Goal: Understand process/instructions: Learn how to perform a task or action

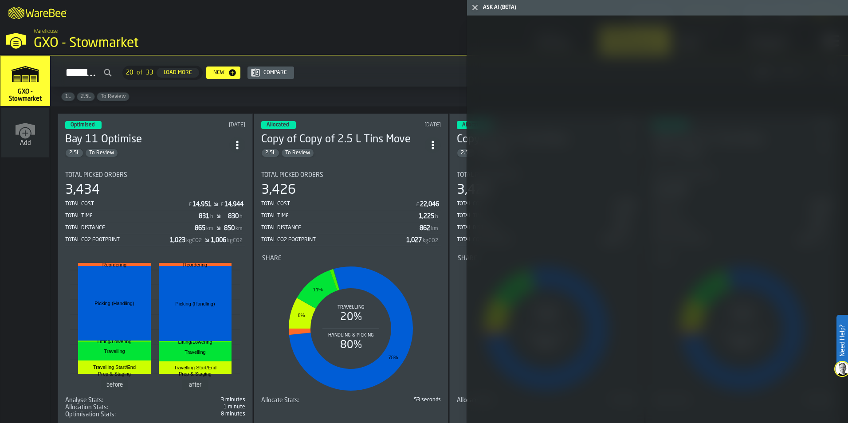
click at [158, 160] on div "Optimised [DATE] Bay 11 Optimise 2.5L To Review Total Picked Orders 3,434 Total…" at bounding box center [155, 269] width 195 height 312
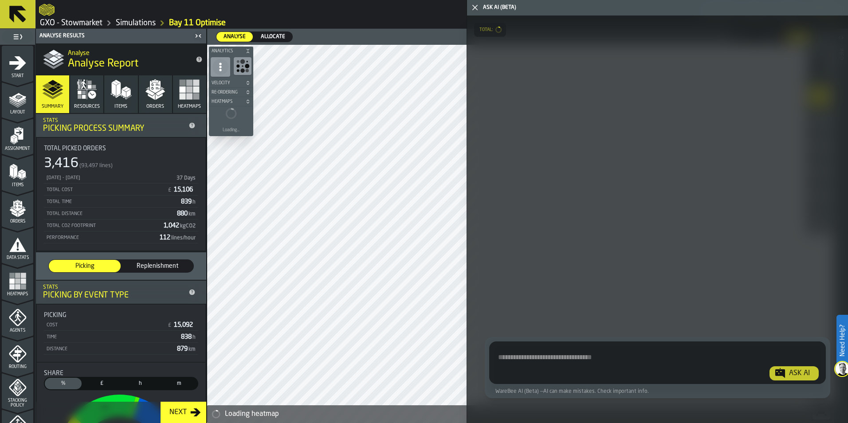
click at [473, 10] on icon "button-toggle-Close me" at bounding box center [474, 7] width 11 height 11
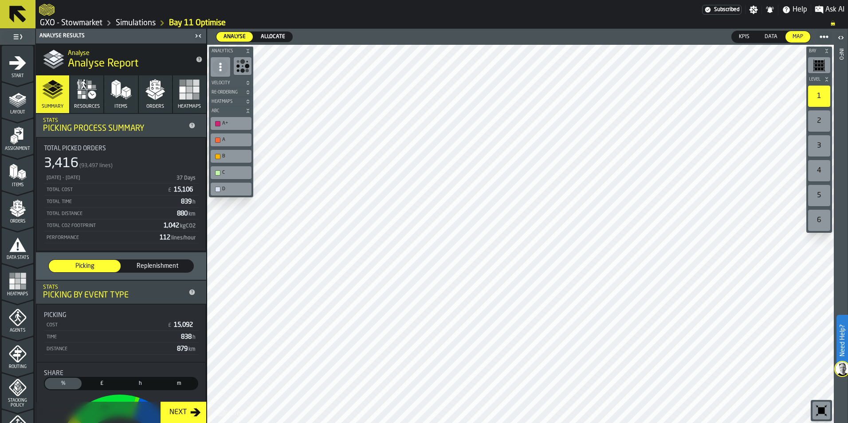
click at [819, 99] on div "1" at bounding box center [819, 96] width 22 height 21
click at [815, 119] on div "2" at bounding box center [819, 120] width 22 height 21
click at [274, 36] on span "Allocate" at bounding box center [272, 37] width 31 height 8
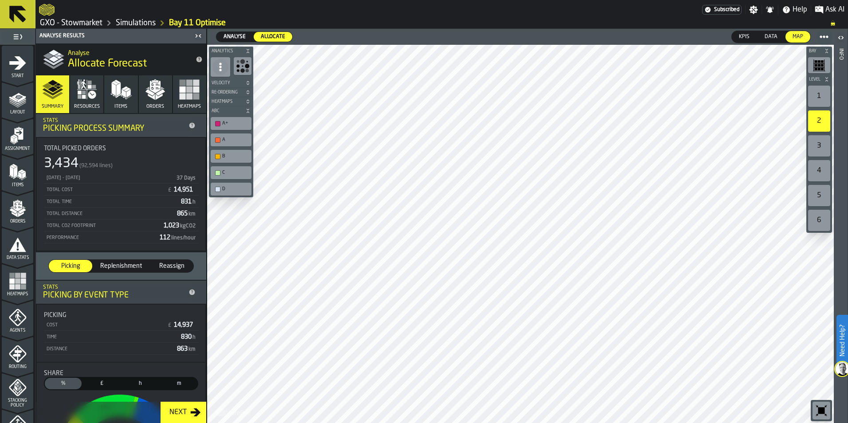
click at [590, 201] on div at bounding box center [520, 234] width 626 height 378
click at [88, 89] on icon "button" at bounding box center [90, 87] width 4 height 4
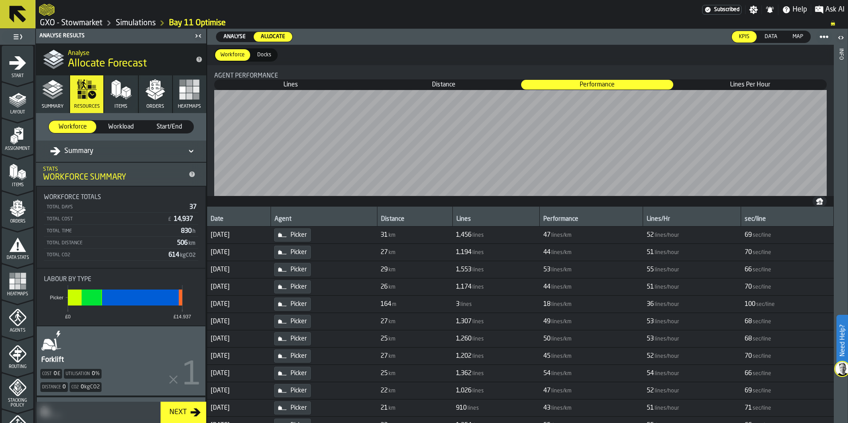
click at [131, 97] on button "Items" at bounding box center [120, 94] width 33 height 38
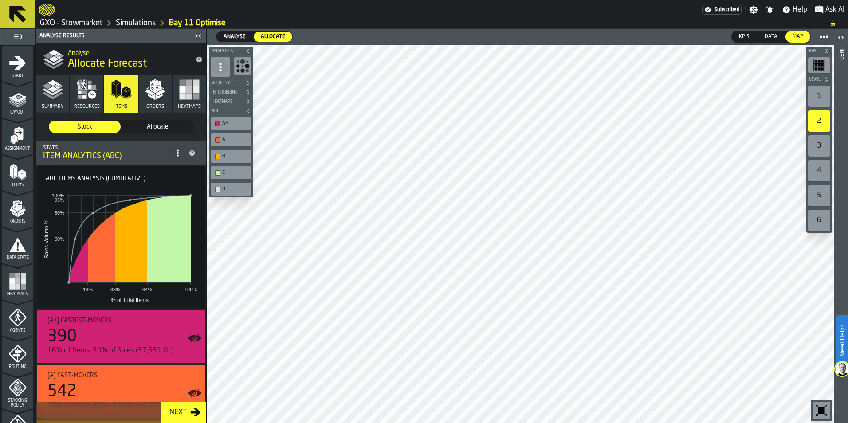
click at [244, 39] on span "Analyse" at bounding box center [234, 37] width 29 height 8
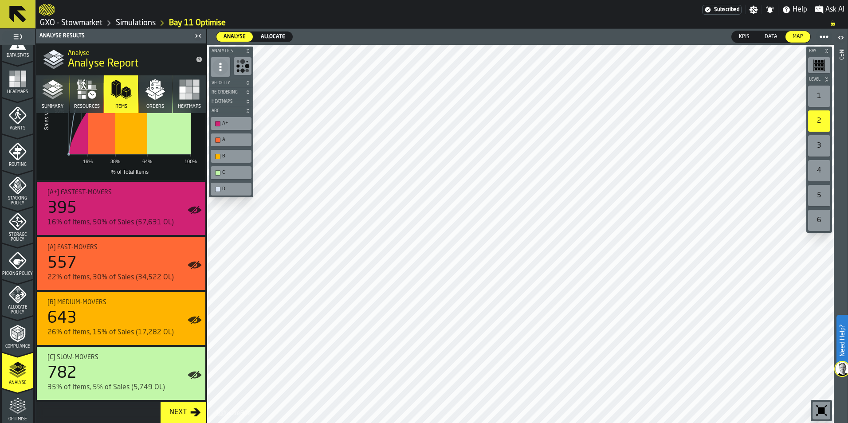
scroll to position [188, 0]
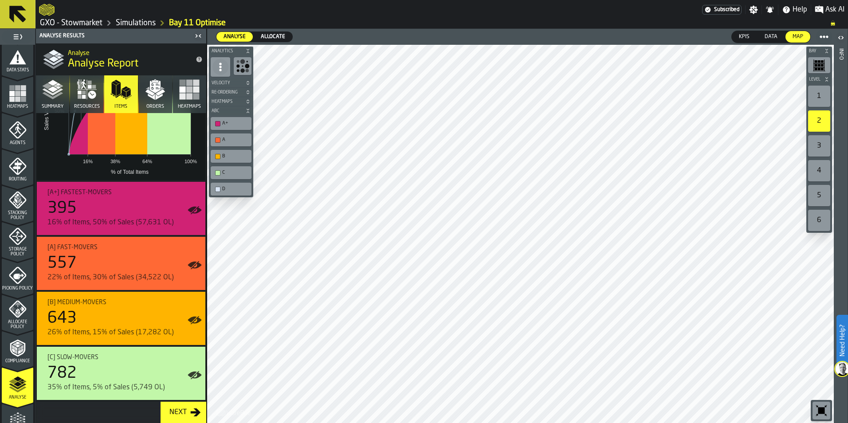
click at [23, 327] on span "Allocate Policy" at bounding box center [17, 325] width 31 height 10
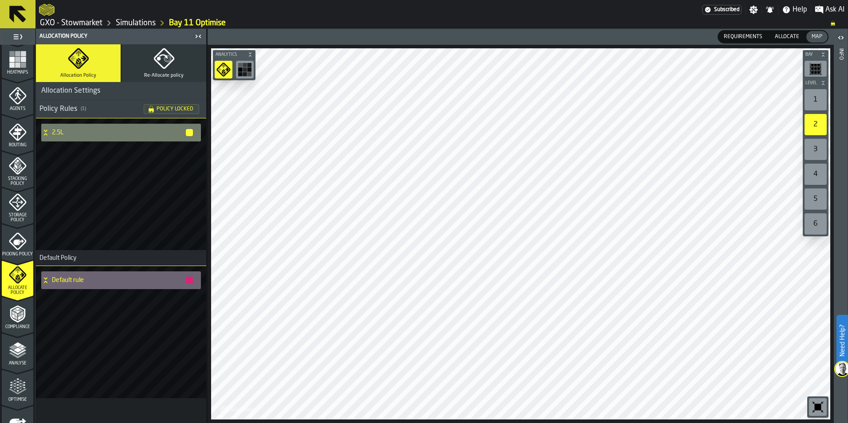
scroll to position [276, 0]
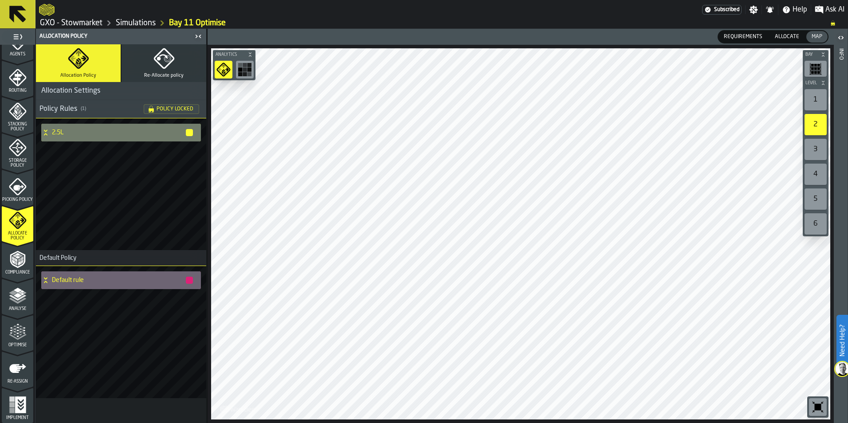
click at [20, 330] on icon "menu Optimise" at bounding box center [18, 332] width 18 height 18
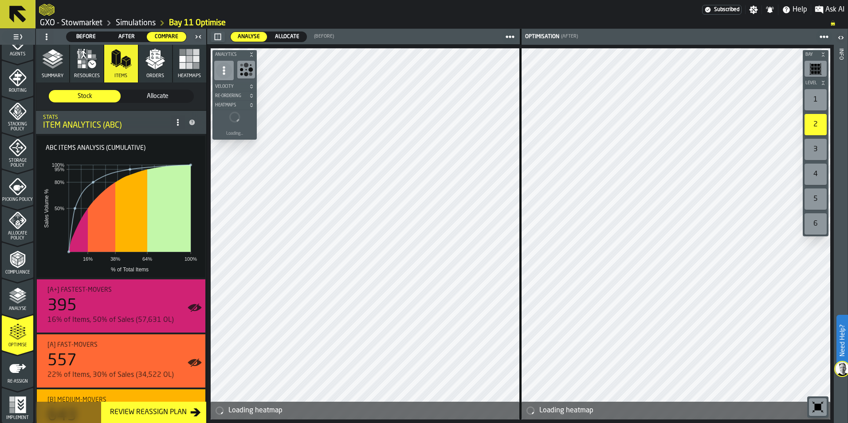
click at [19, 399] on icon "menu Implement" at bounding box center [20, 404] width 11 height 17
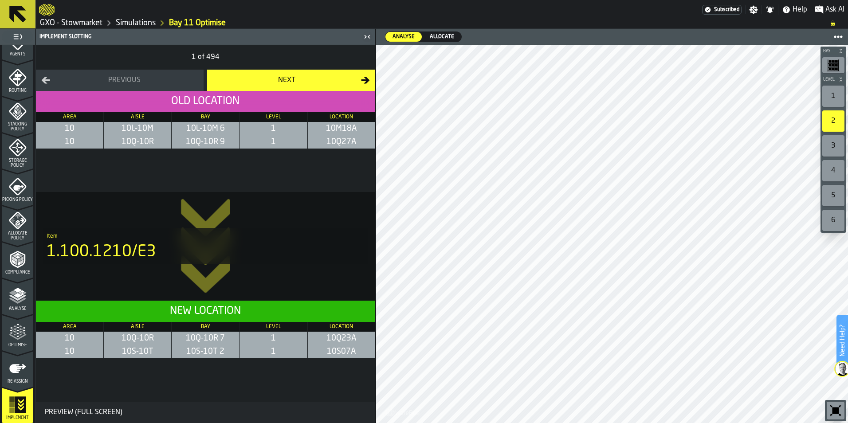
click at [94, 412] on div "Preview (Full Screen)" at bounding box center [83, 412] width 85 height 11
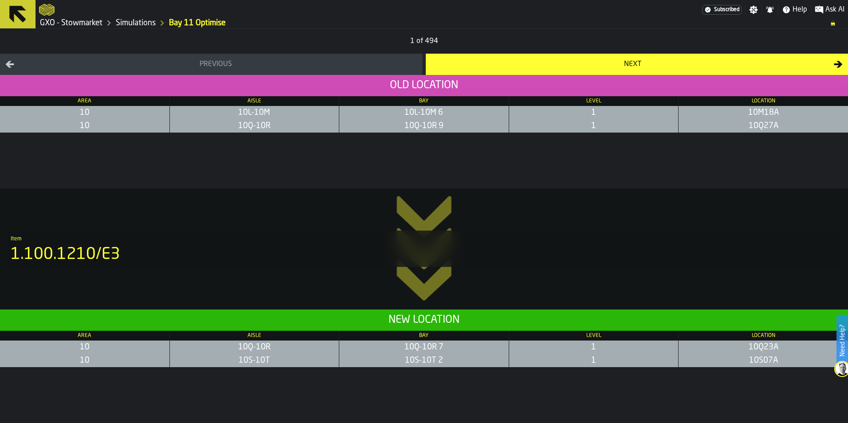
click at [424, 243] on div "Item 1.100.1210/E3" at bounding box center [423, 249] width 833 height 36
click at [613, 67] on div "Next" at bounding box center [632, 64] width 403 height 11
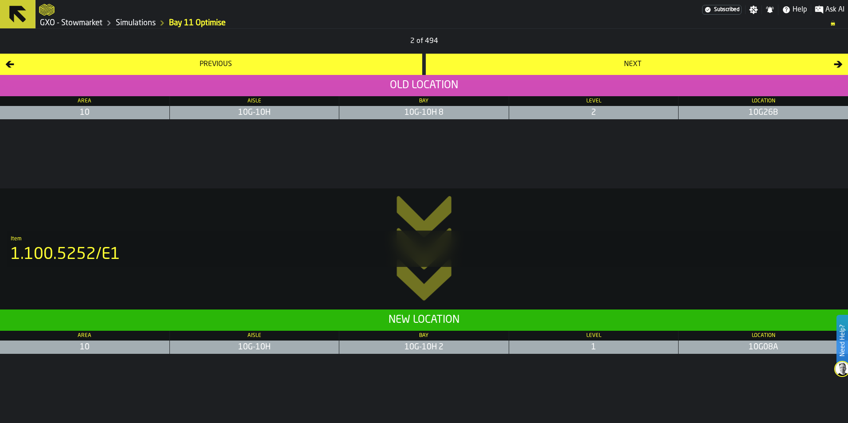
click at [613, 67] on div "Next" at bounding box center [632, 64] width 403 height 11
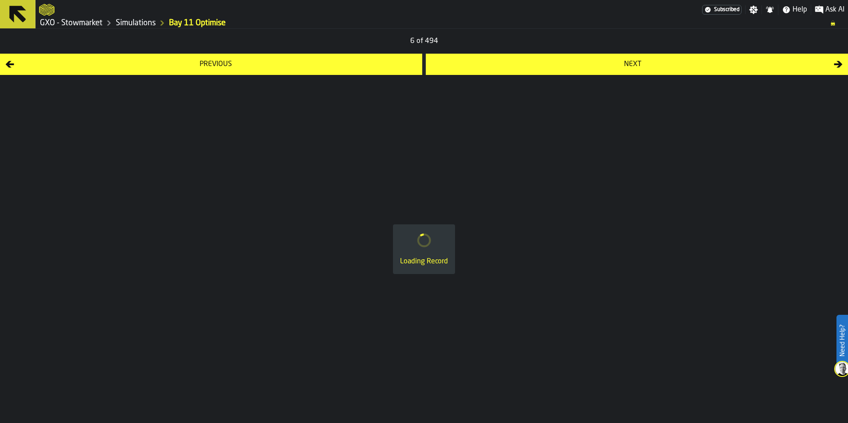
click at [613, 67] on div "Next" at bounding box center [632, 64] width 403 height 11
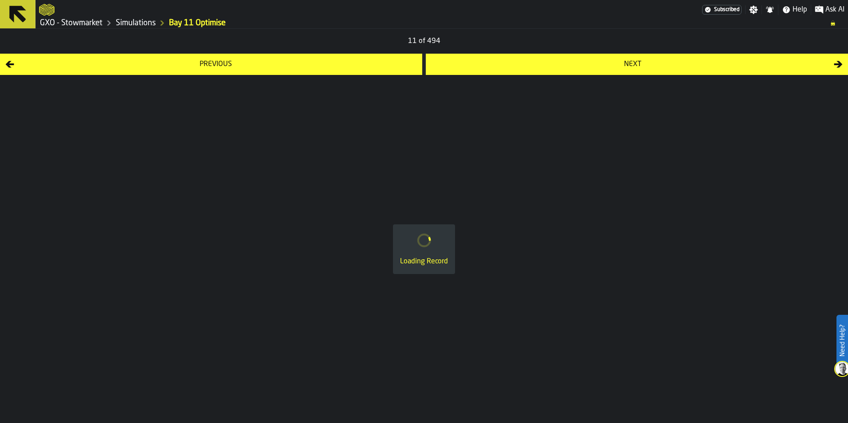
click at [613, 67] on div "Next" at bounding box center [632, 64] width 403 height 11
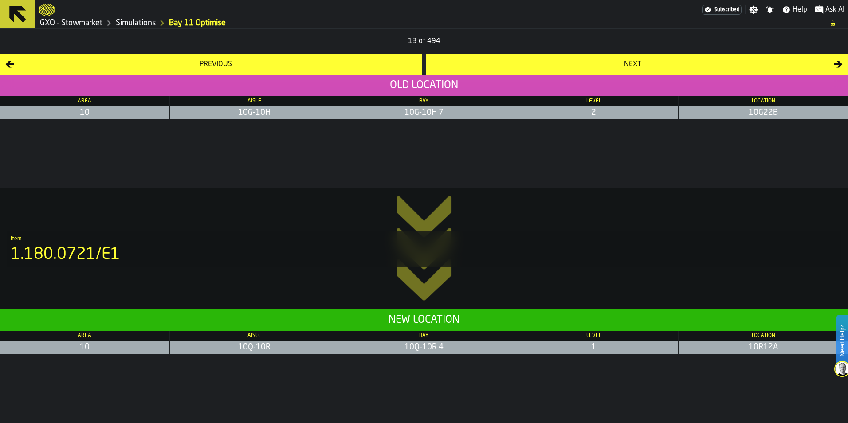
click at [13, 10] on icon at bounding box center [17, 14] width 17 height 17
click at [25, 11] on icon at bounding box center [17, 14] width 21 height 21
click at [142, 24] on link "Simulations" at bounding box center [136, 23] width 40 height 10
